Goal: Information Seeking & Learning: Learn about a topic

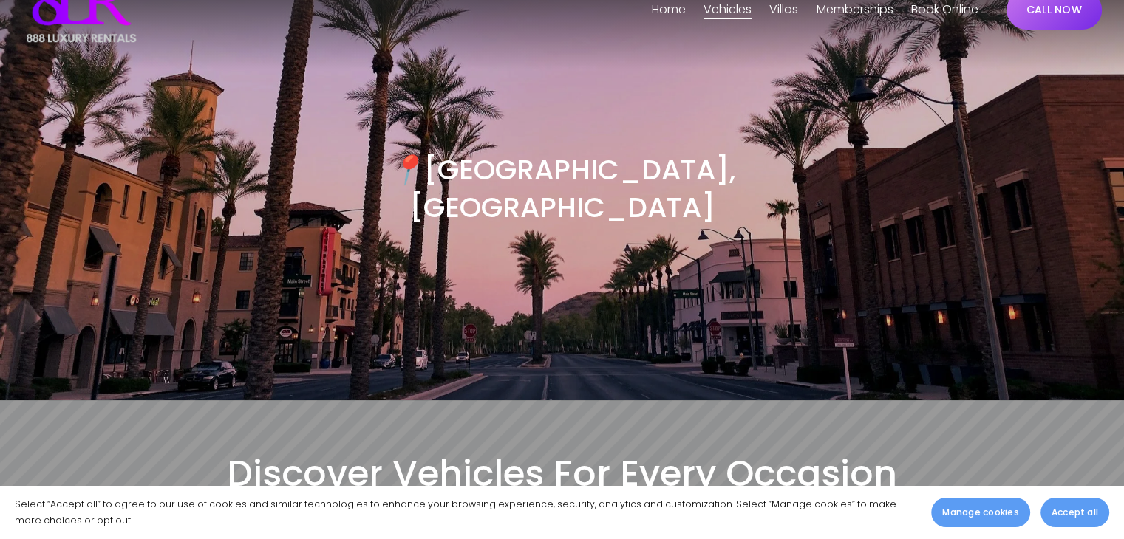
scroll to position [148, 0]
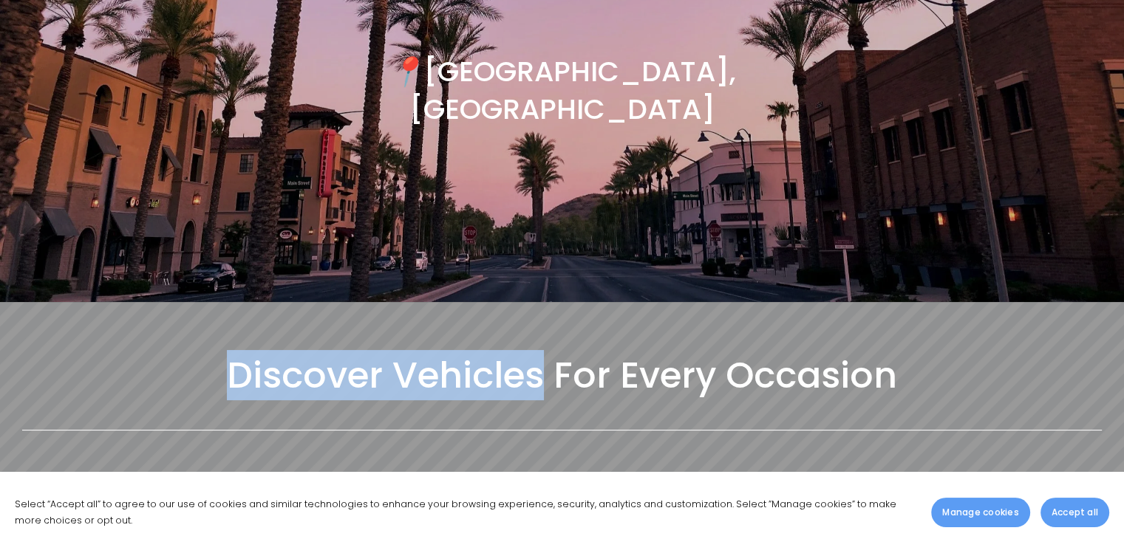
drag, startPoint x: 223, startPoint y: 346, endPoint x: 541, endPoint y: 358, distance: 318.0
click at [541, 358] on h2 "Discover Vehicles For Every Occasion" at bounding box center [561, 375] width 1079 height 47
click at [539, 352] on h2 "Discover Vehicles For Every Occasion" at bounding box center [561, 375] width 1079 height 47
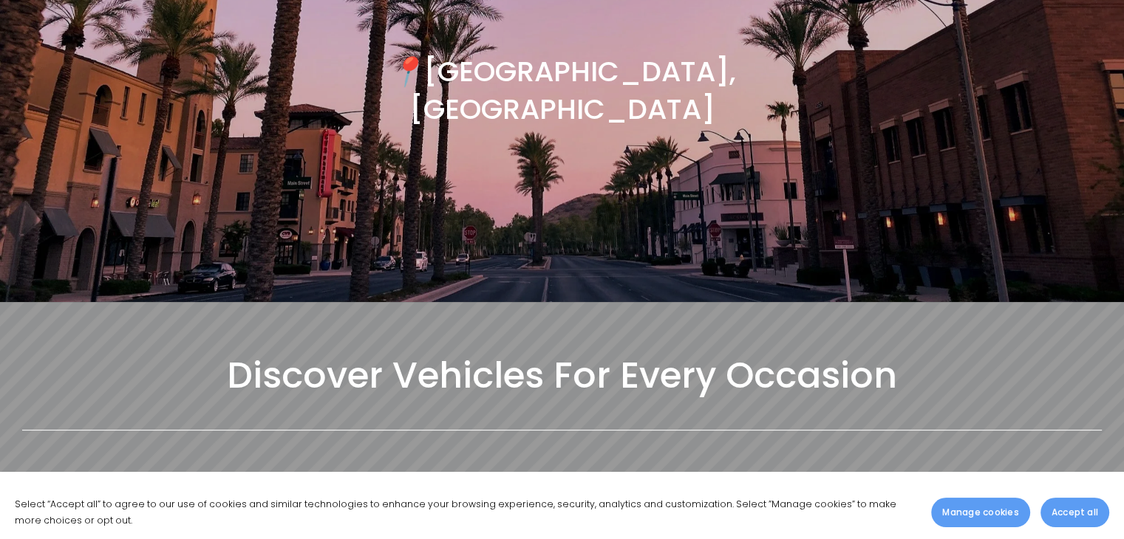
click at [517, 352] on h2 "Discover Vehicles For Every Occasion" at bounding box center [561, 375] width 1079 height 47
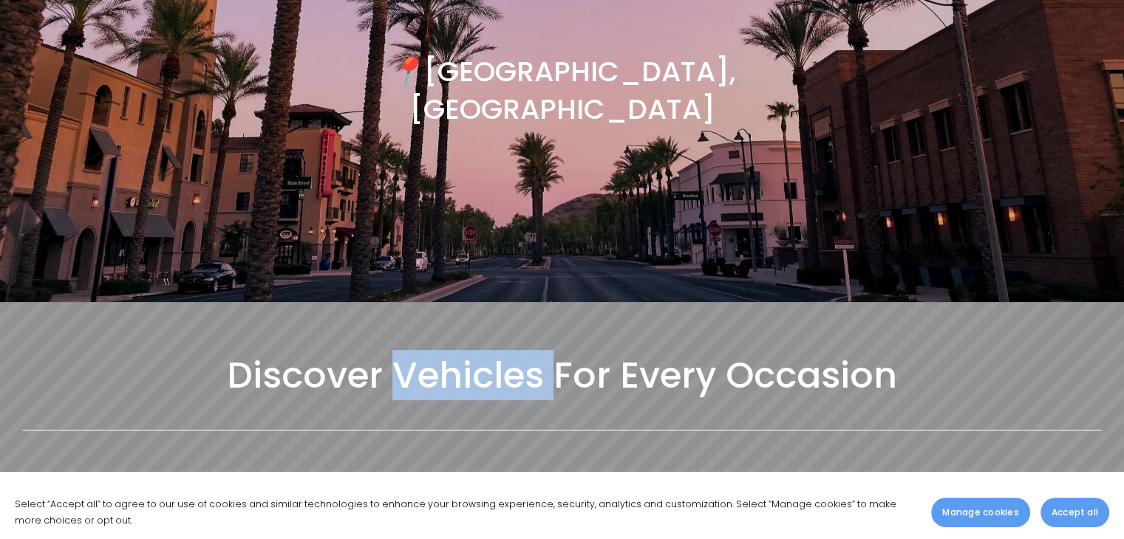
click at [517, 352] on h2 "Discover Vehicles For Every Occasion" at bounding box center [561, 375] width 1079 height 47
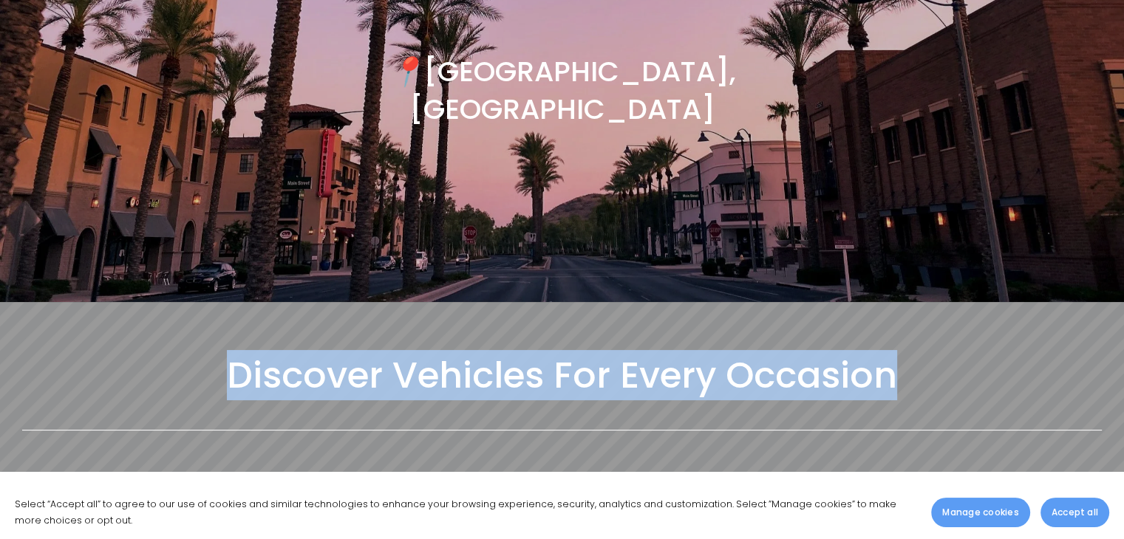
click at [517, 352] on h2 "Discover Vehicles For Every Occasion" at bounding box center [561, 375] width 1079 height 47
copy div "Discover Vehicles For Every Occasion"
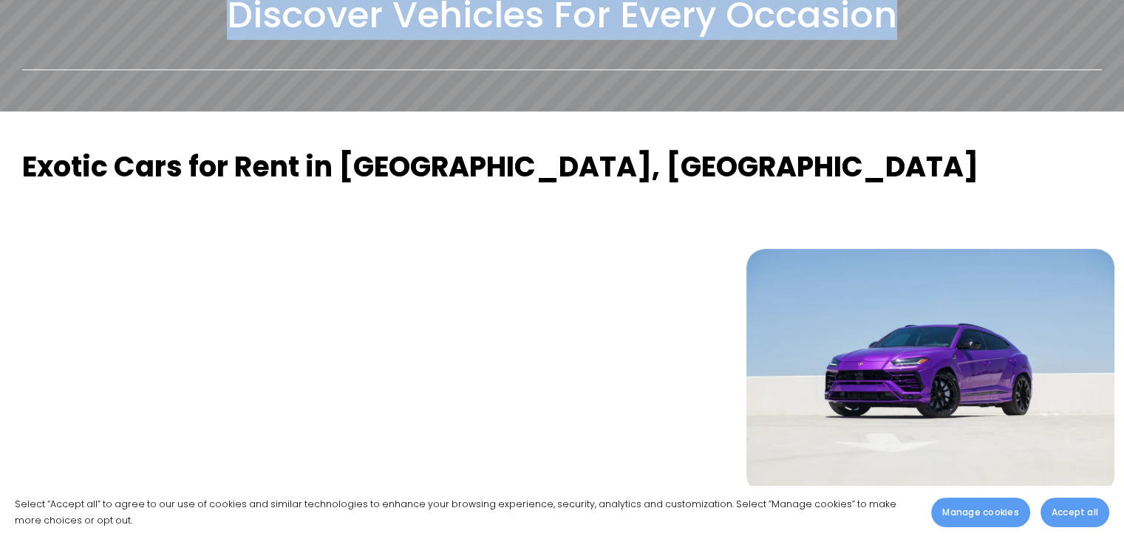
scroll to position [517, 0]
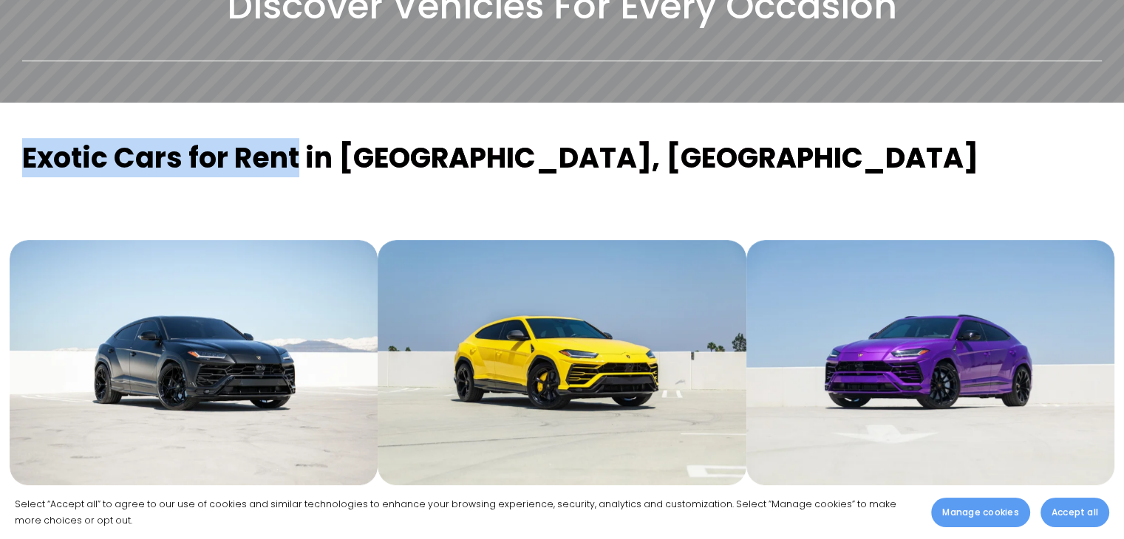
drag, startPoint x: 15, startPoint y: 117, endPoint x: 304, endPoint y: 135, distance: 289.5
click at [304, 140] on div "Exotic Cars for Rent in [GEOGRAPHIC_DATA], [GEOGRAPHIC_DATA]" at bounding box center [562, 165] width 1104 height 50
copy strong "Exotic Cars for Rent"
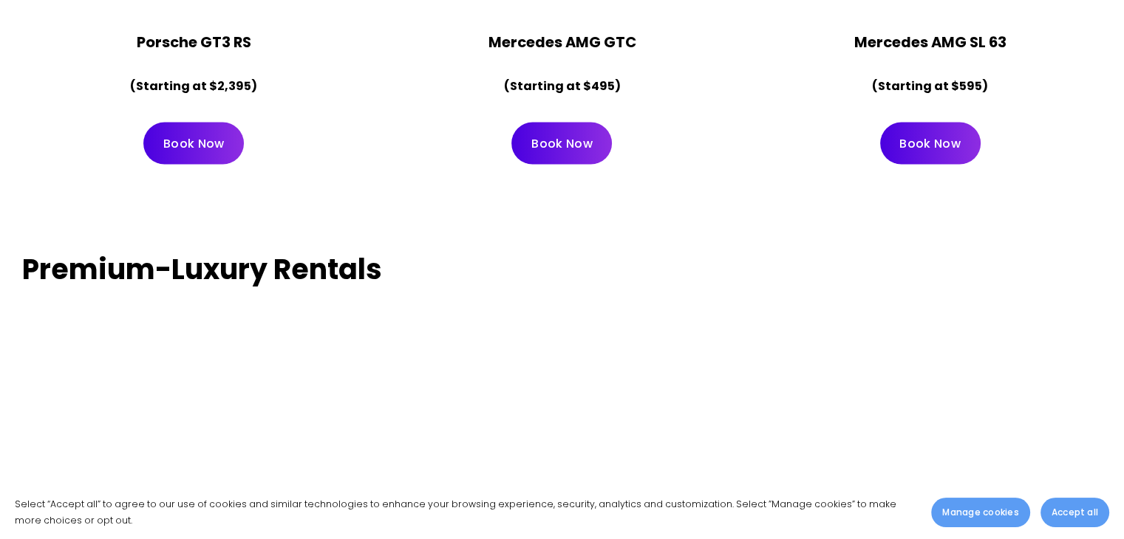
scroll to position [2882, 0]
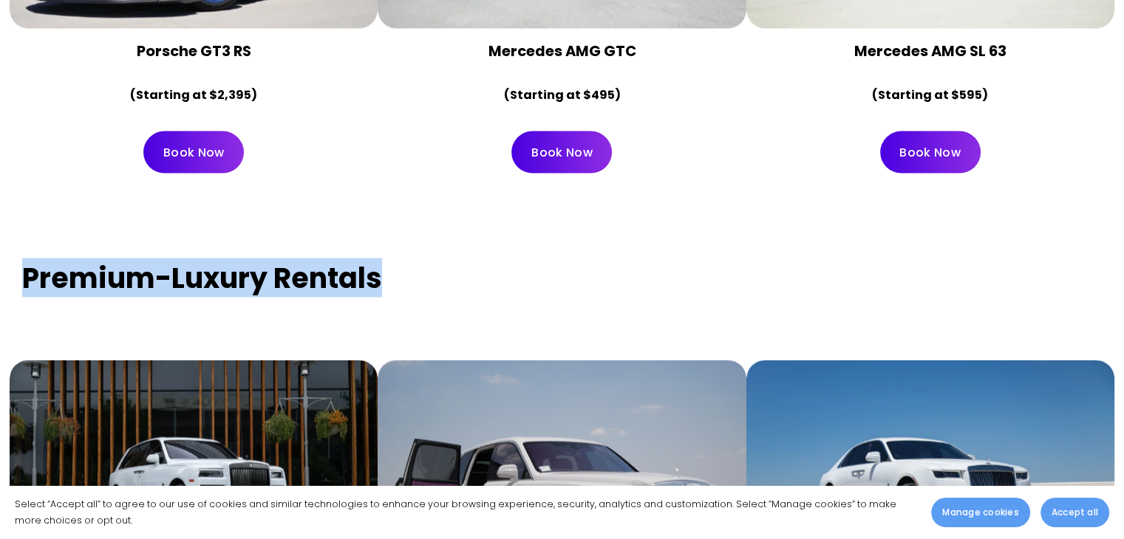
drag, startPoint x: 20, startPoint y: 242, endPoint x: 411, endPoint y: 255, distance: 391.1
click at [411, 260] on div "Premium-Luxury Rentals" at bounding box center [562, 285] width 1104 height 50
copy strong "Premium-Luxury Rentals"
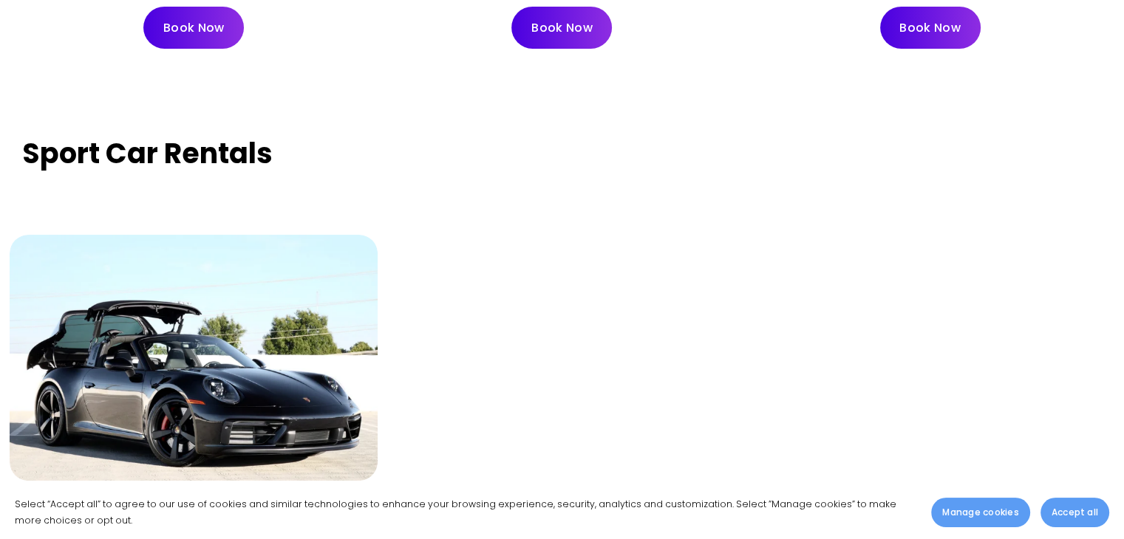
scroll to position [5025, 0]
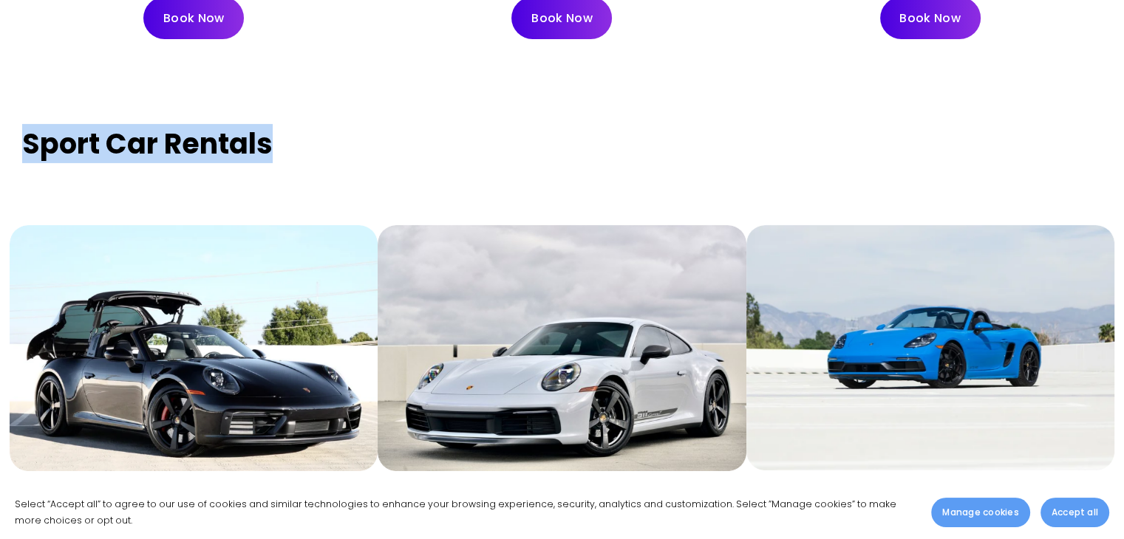
drag, startPoint x: 21, startPoint y: 101, endPoint x: 278, endPoint y: 120, distance: 257.8
click at [276, 126] on div "Sport Car Rentals" at bounding box center [562, 151] width 1104 height 50
copy strong "Sport Car Rentals"
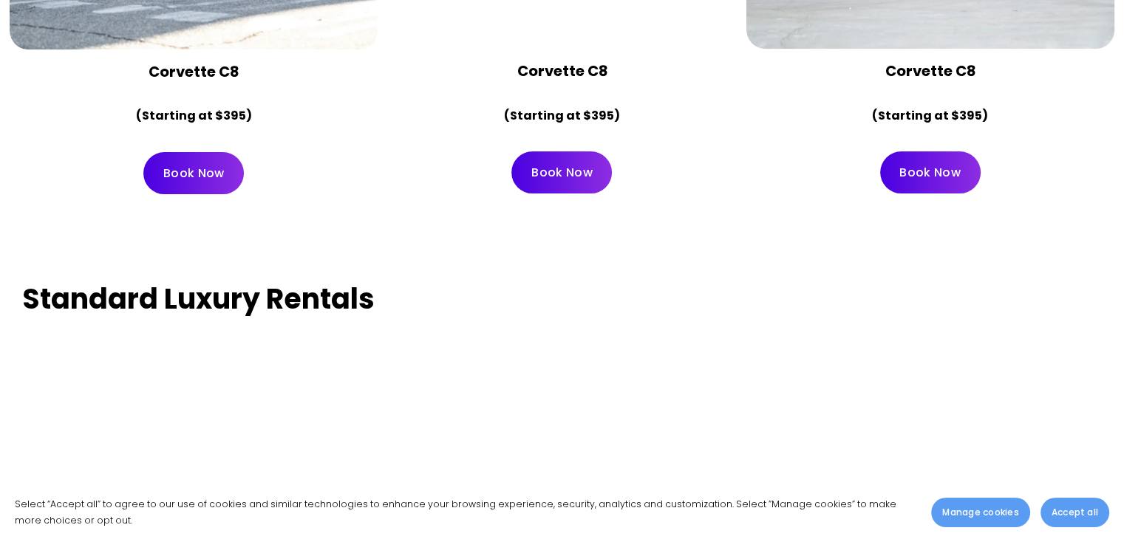
scroll to position [6060, 0]
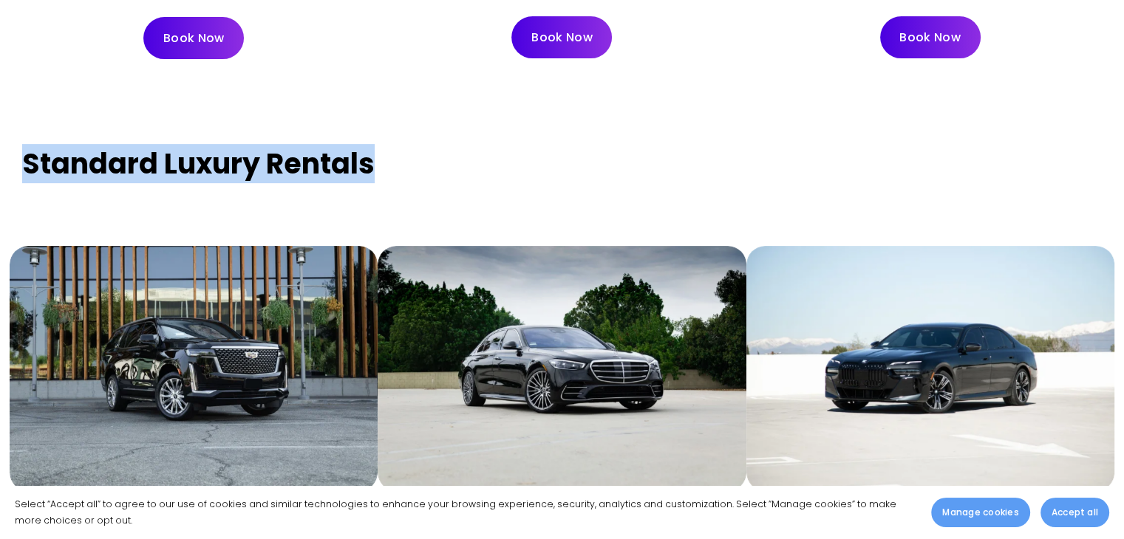
drag, startPoint x: 24, startPoint y: 127, endPoint x: 372, endPoint y: 127, distance: 348.1
click at [372, 144] on strong "Standard Luxury Rentals" at bounding box center [198, 163] width 352 height 39
copy strong "Standard Luxury Rentals"
